Goal: Task Accomplishment & Management: Use online tool/utility

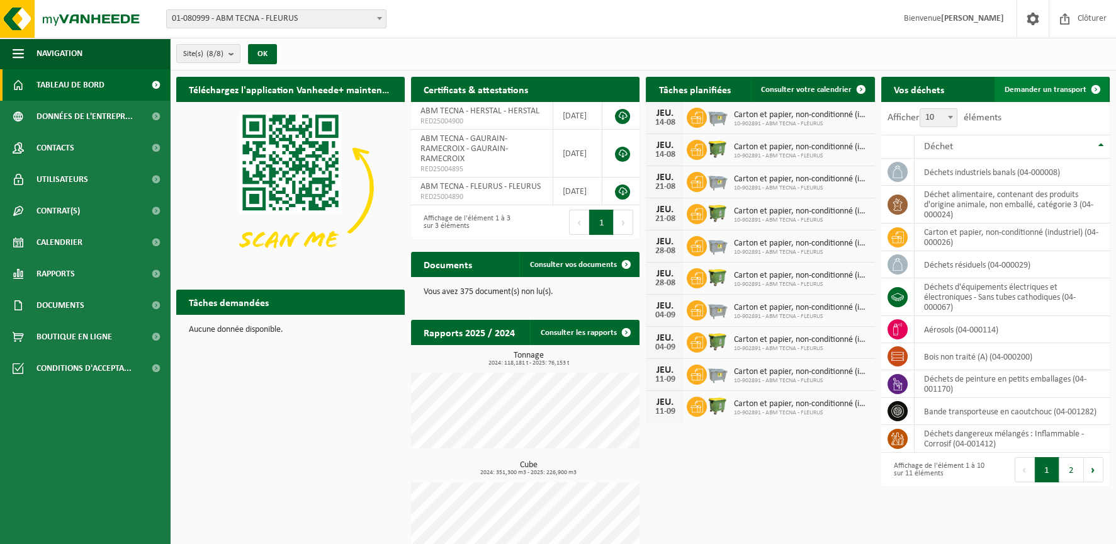
click at [1101, 91] on span at bounding box center [1095, 89] width 25 height 25
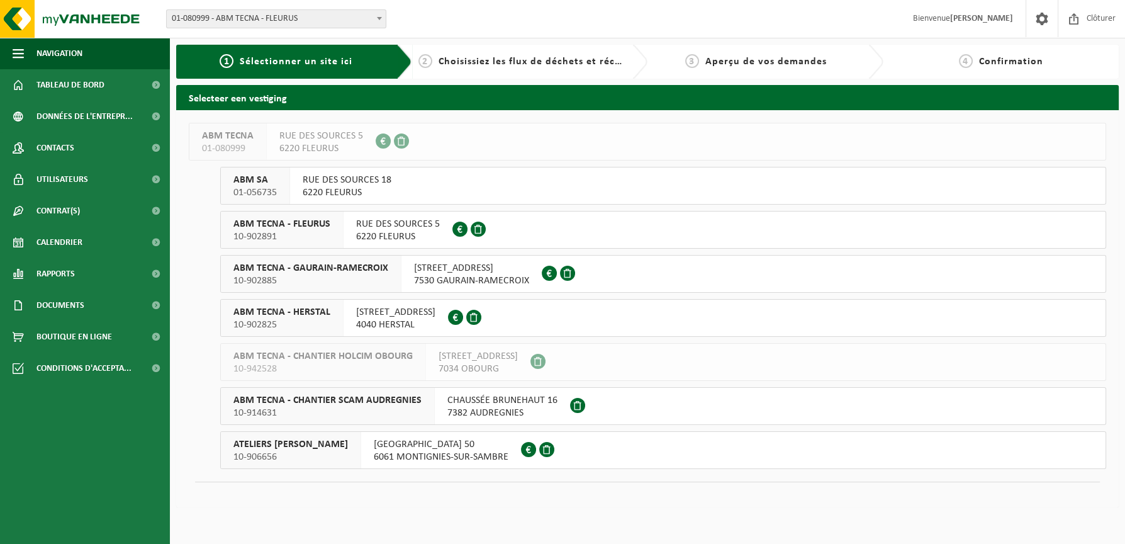
click at [417, 274] on span "7530 GAURAIN-RAMECROIX" at bounding box center [471, 280] width 115 height 13
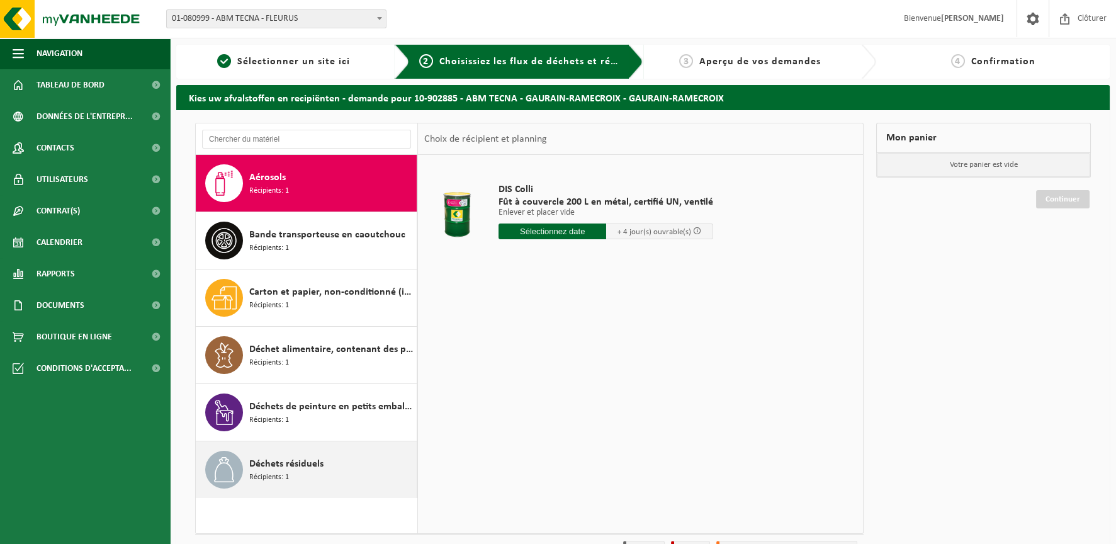
click at [279, 480] on span "Récipients: 1" at bounding box center [269, 477] width 40 height 12
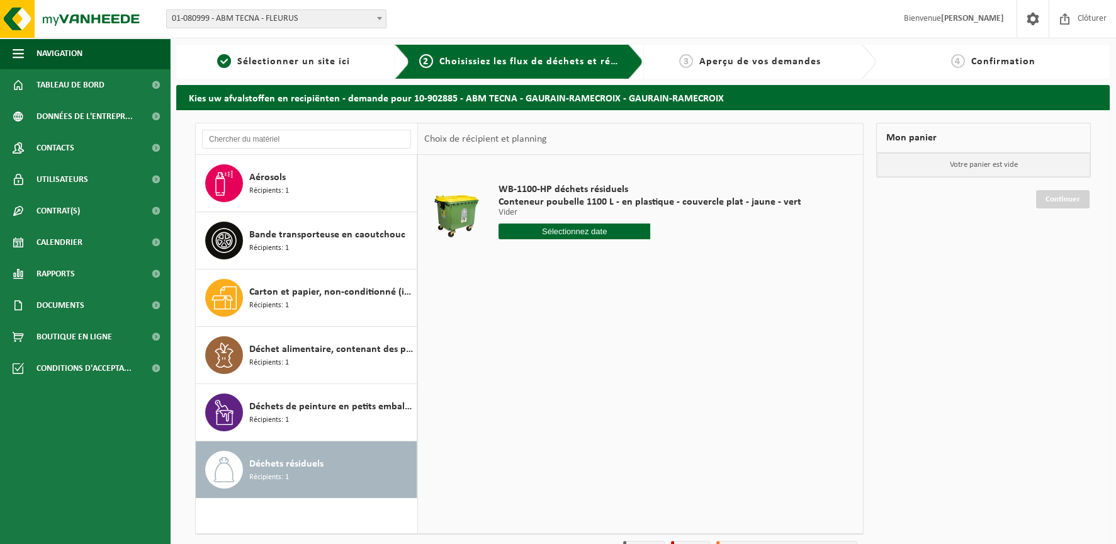
click at [546, 234] on input "text" at bounding box center [574, 231] width 152 height 16
click at [536, 341] on div "12" at bounding box center [532, 343] width 22 height 20
type input "à partir de 2025-08-12"
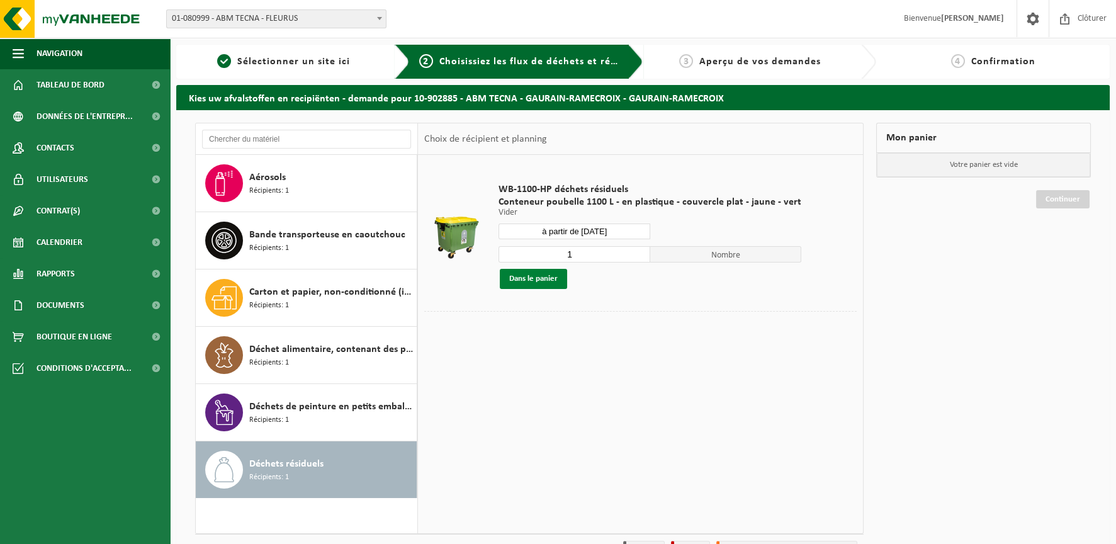
click at [518, 278] on button "Dans le panier" at bounding box center [533, 279] width 67 height 20
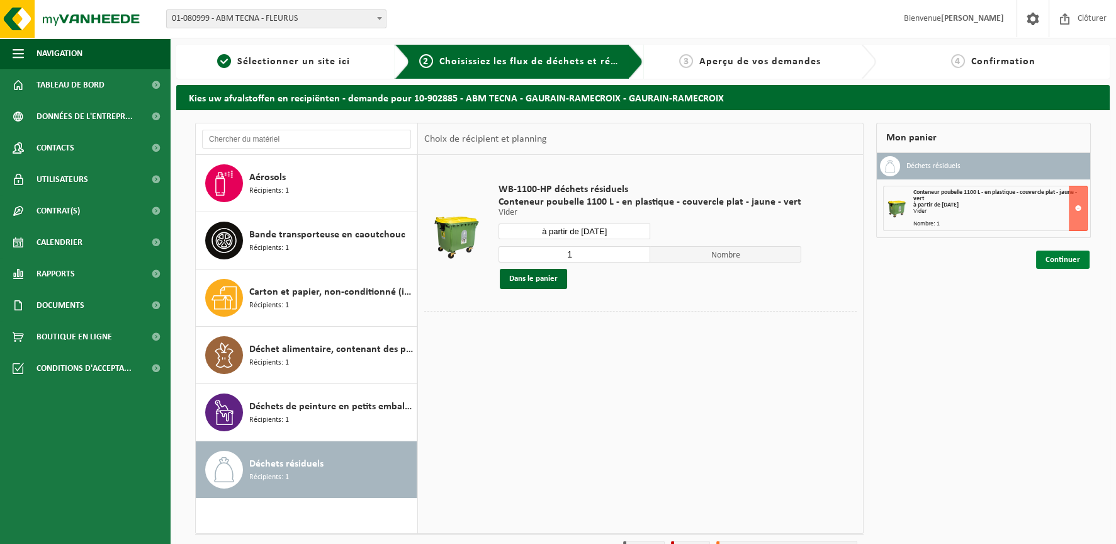
click at [1058, 260] on link "Continuer" at bounding box center [1062, 259] width 53 height 18
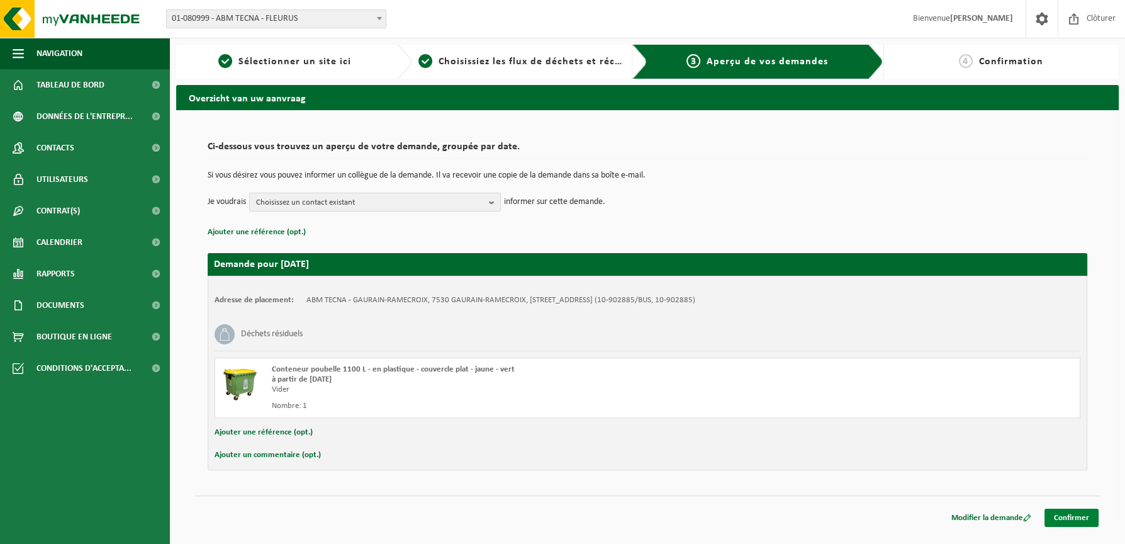
click at [1070, 521] on link "Confirmer" at bounding box center [1072, 517] width 54 height 18
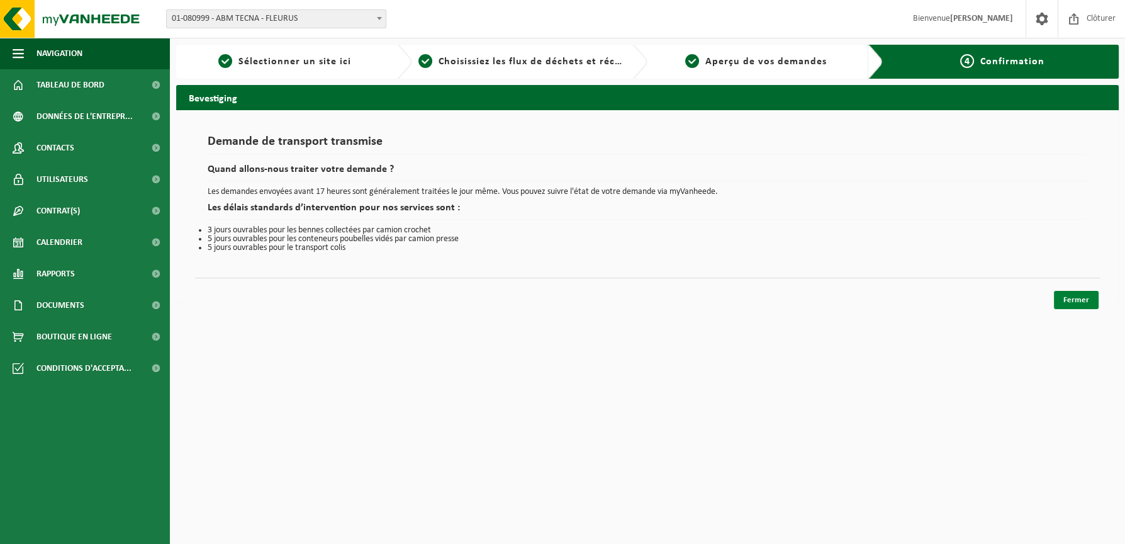
click at [1075, 297] on link "Fermer" at bounding box center [1076, 300] width 45 height 18
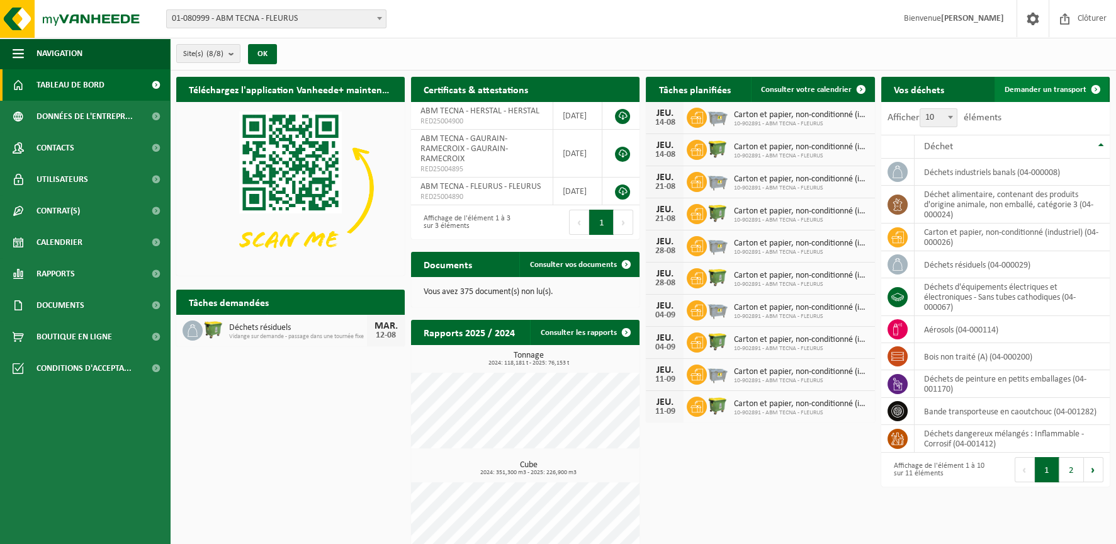
click at [1045, 91] on span "Demander un transport" at bounding box center [1045, 90] width 82 height 8
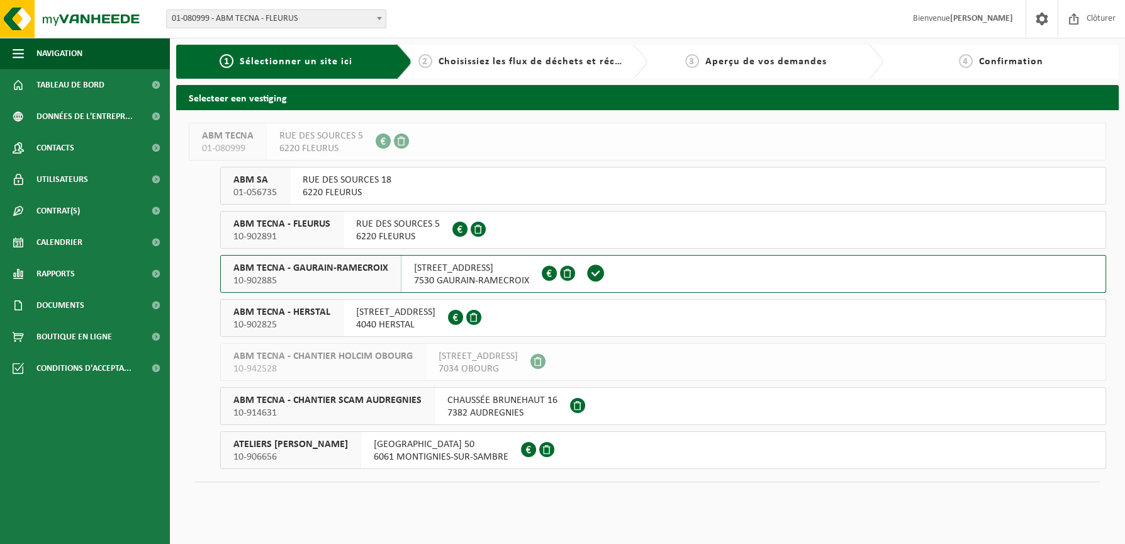
click at [317, 273] on span "ABM TECNA - GAURAIN-RAMECROIX" at bounding box center [310, 268] width 155 height 13
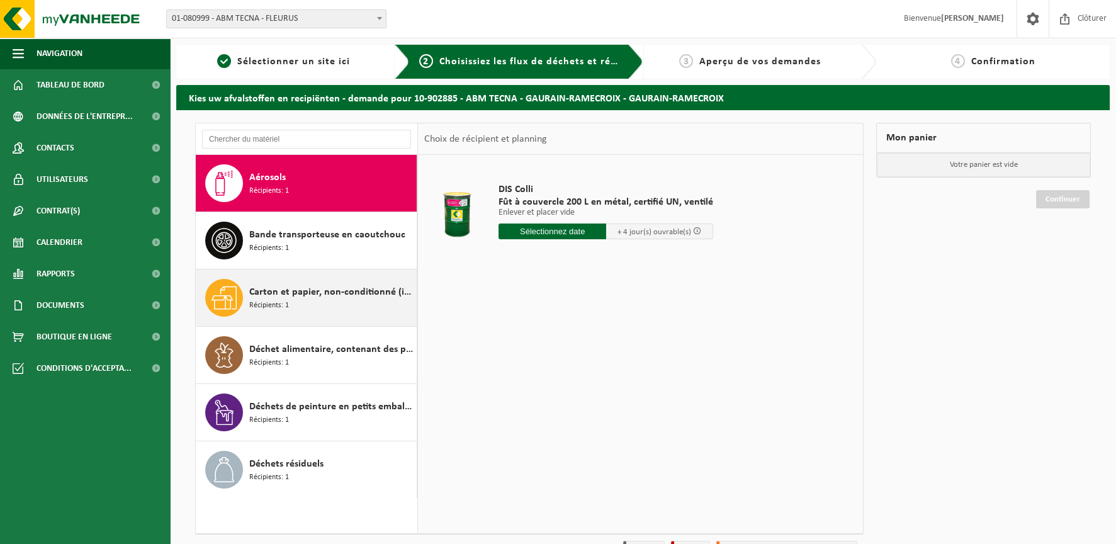
click at [272, 300] on span "Récipients: 1" at bounding box center [269, 306] width 40 height 12
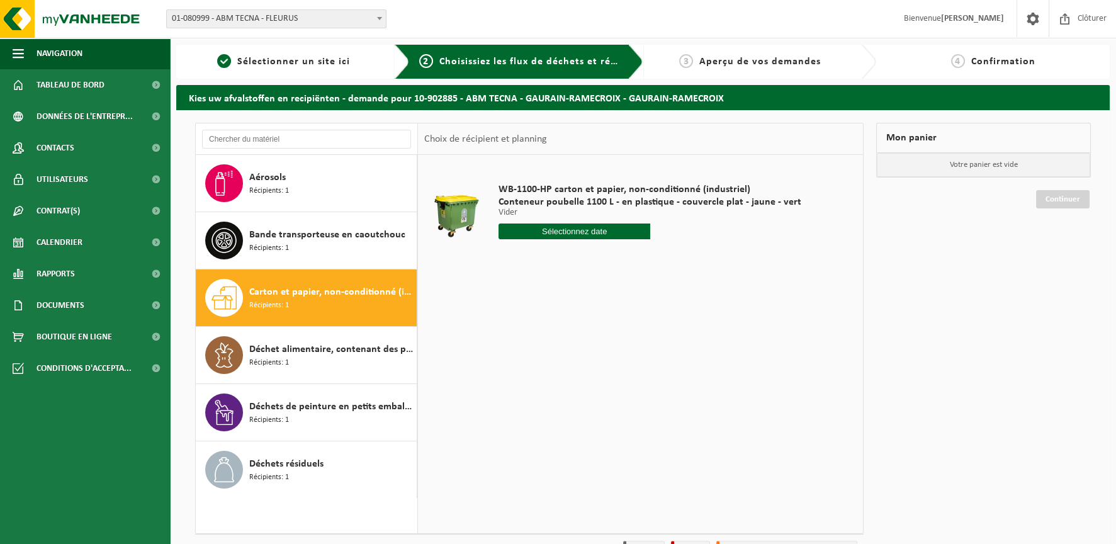
click at [535, 231] on input "text" at bounding box center [574, 231] width 152 height 16
click at [553, 345] on div "13" at bounding box center [555, 343] width 22 height 20
type input "à partir de [DATE]"
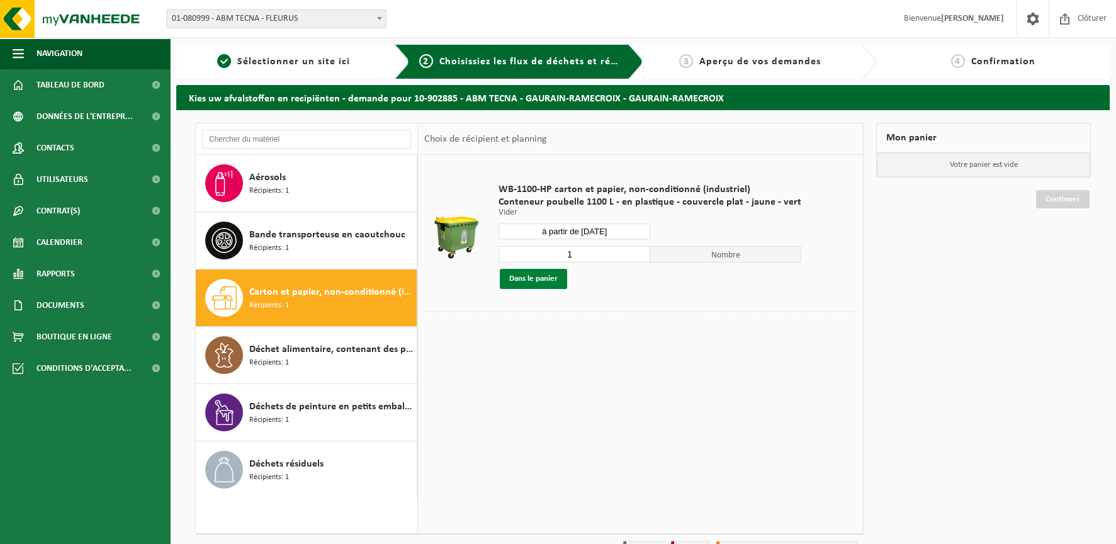
click at [534, 285] on button "Dans le panier" at bounding box center [533, 279] width 67 height 20
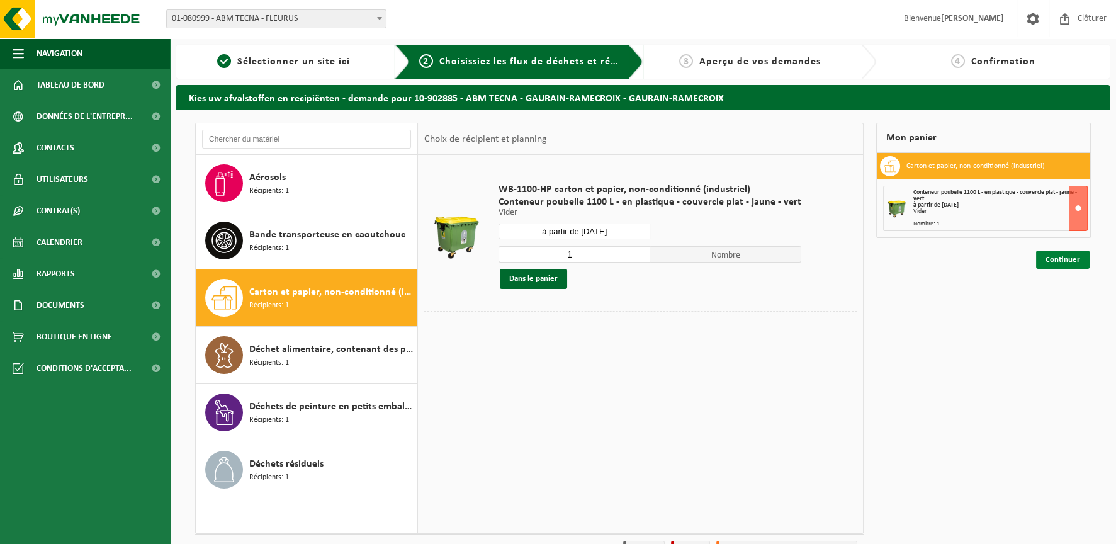
click at [1055, 263] on link "Continuer" at bounding box center [1062, 259] width 53 height 18
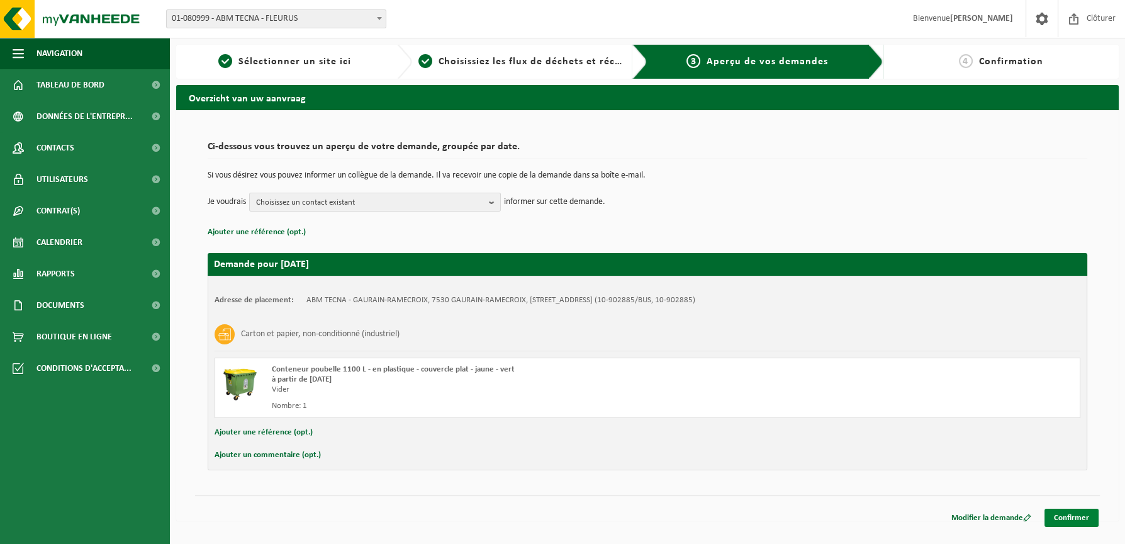
click at [1057, 519] on link "Confirmer" at bounding box center [1072, 517] width 54 height 18
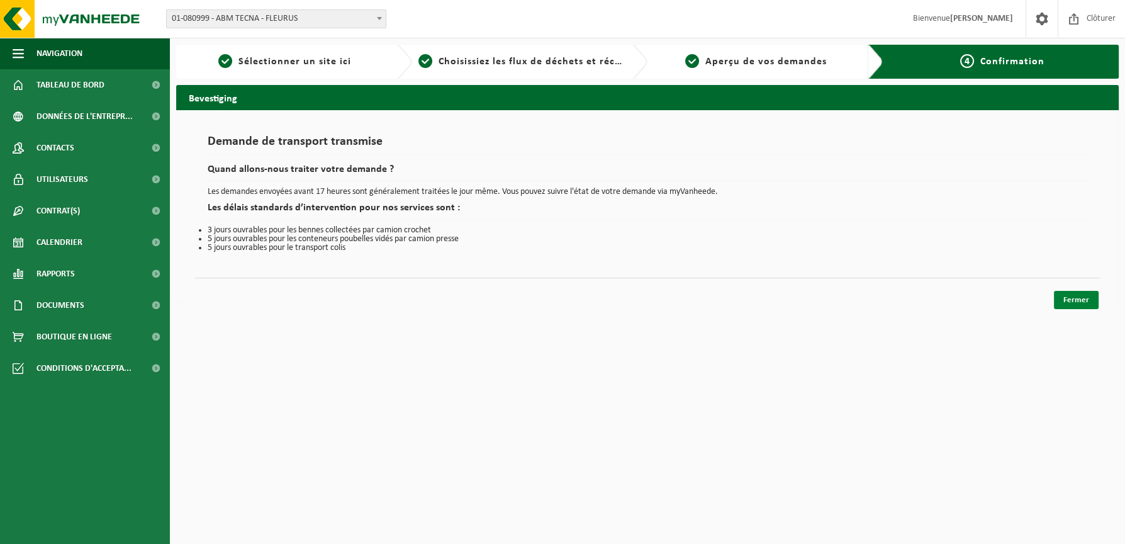
click at [1074, 299] on link "Fermer" at bounding box center [1076, 300] width 45 height 18
